Goal: Task Accomplishment & Management: Complete application form

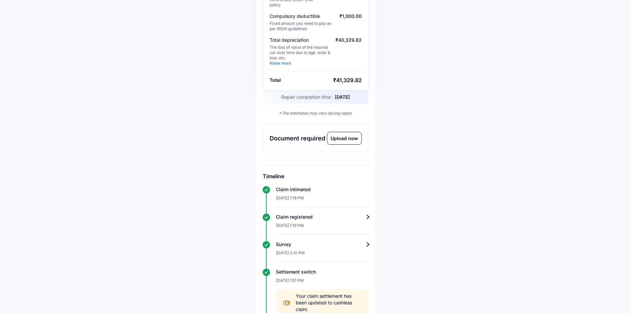
scroll to position [165, 0]
click at [347, 138] on div "Upload now" at bounding box center [344, 138] width 34 height 12
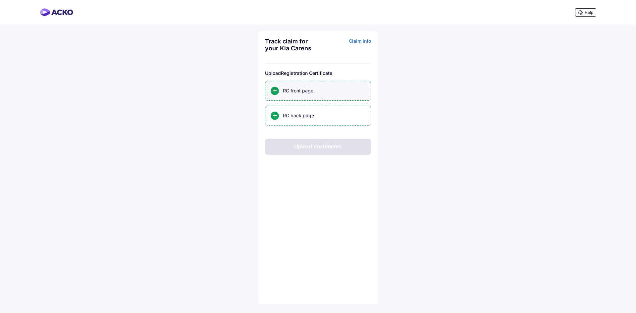
click at [297, 90] on div "RC front page" at bounding box center [324, 90] width 82 height 7
click at [0, 0] on input "RC front page" at bounding box center [0, 0] width 0 height 0
click at [291, 115] on div "RC back page" at bounding box center [324, 115] width 82 height 7
click at [0, 0] on input "RC back page" at bounding box center [0, 0] width 0 height 0
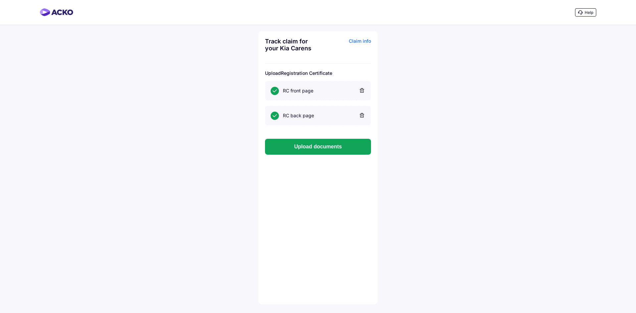
click at [436, 171] on div "Help Track claim for your Kia Carens Claim info Upload Registration Certificate…" at bounding box center [318, 156] width 636 height 313
click at [328, 150] on button "Upload documents" at bounding box center [318, 147] width 106 height 16
